Goal: Check status: Check status

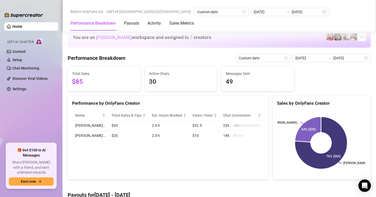
scroll to position [675, 0]
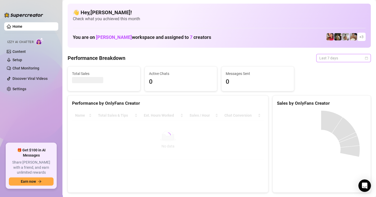
click at [362, 56] on span "Last 7 days" at bounding box center [343, 58] width 48 height 8
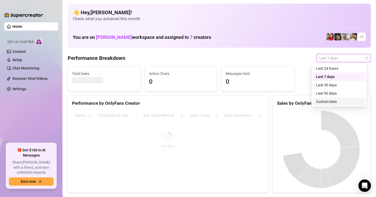
click at [318, 105] on div "Custom date" at bounding box center [338, 102] width 52 height 8
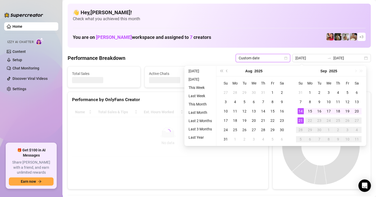
type input "[DATE]"
click at [300, 123] on div "21" at bounding box center [300, 121] width 6 height 6
type input "[DATE]"
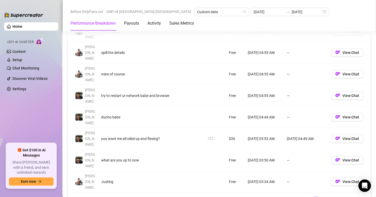
scroll to position [649, 0]
